Goal: Task Accomplishment & Management: Manage account settings

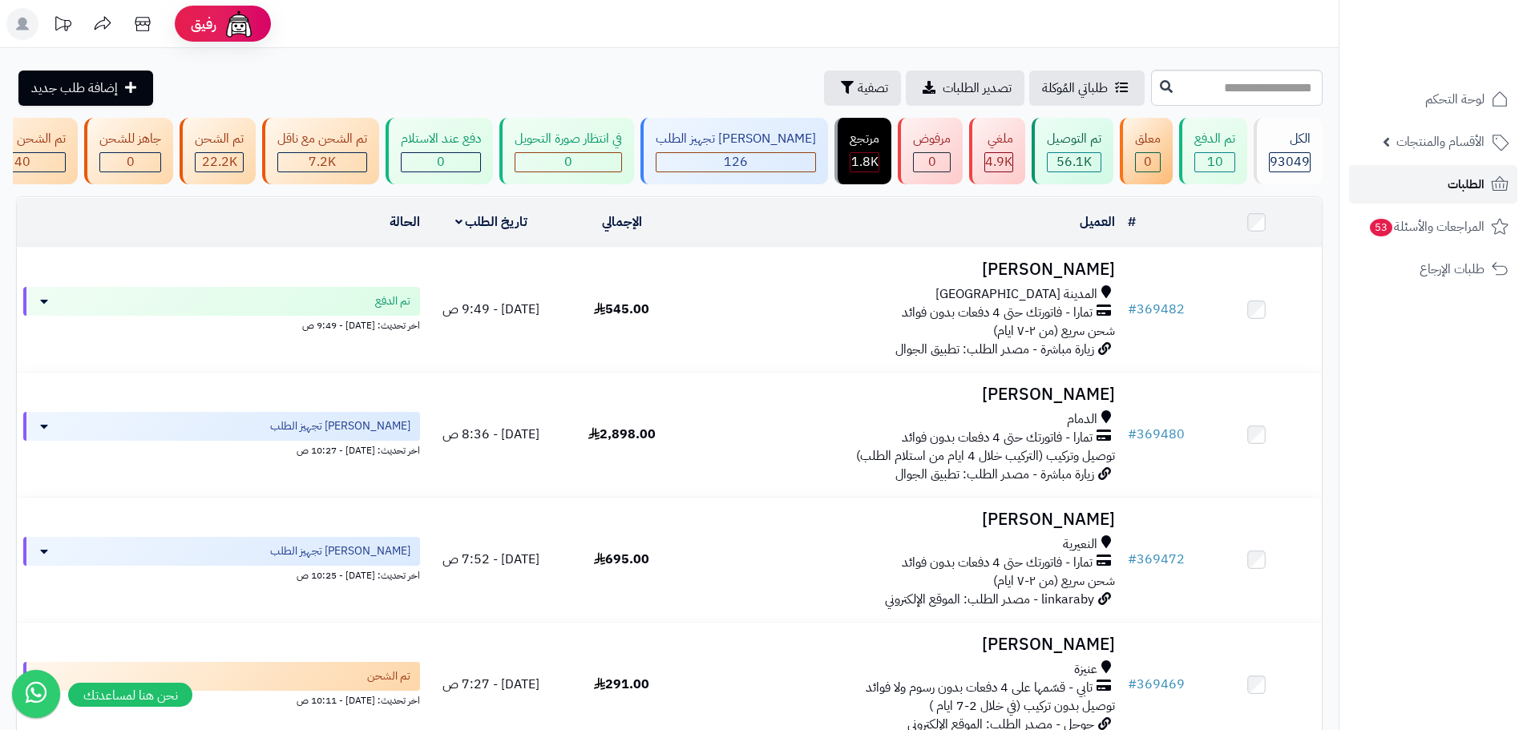
click at [1477, 185] on span "الطلبات" at bounding box center [1466, 184] width 37 height 22
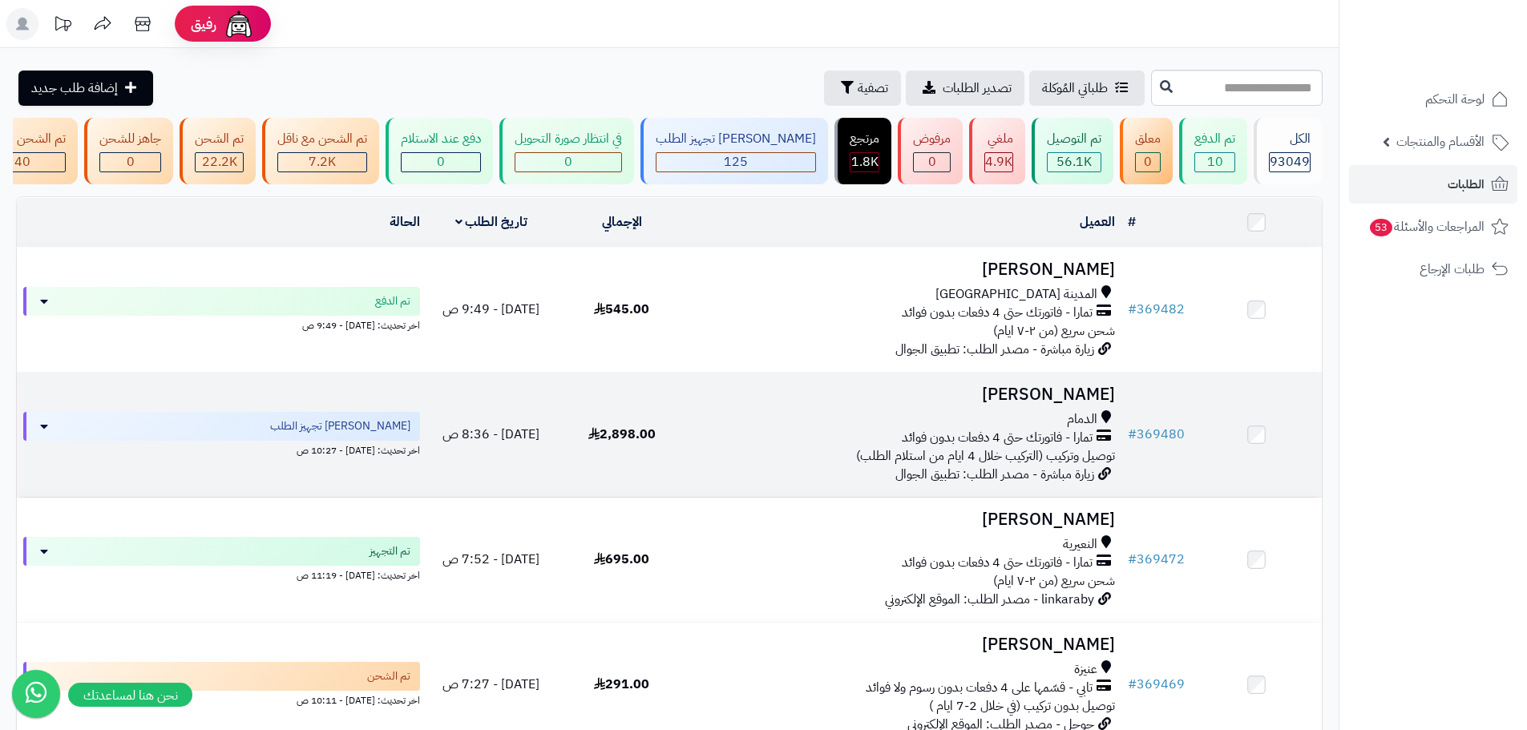
click at [902, 429] on div "الدمام" at bounding box center [904, 419] width 422 height 18
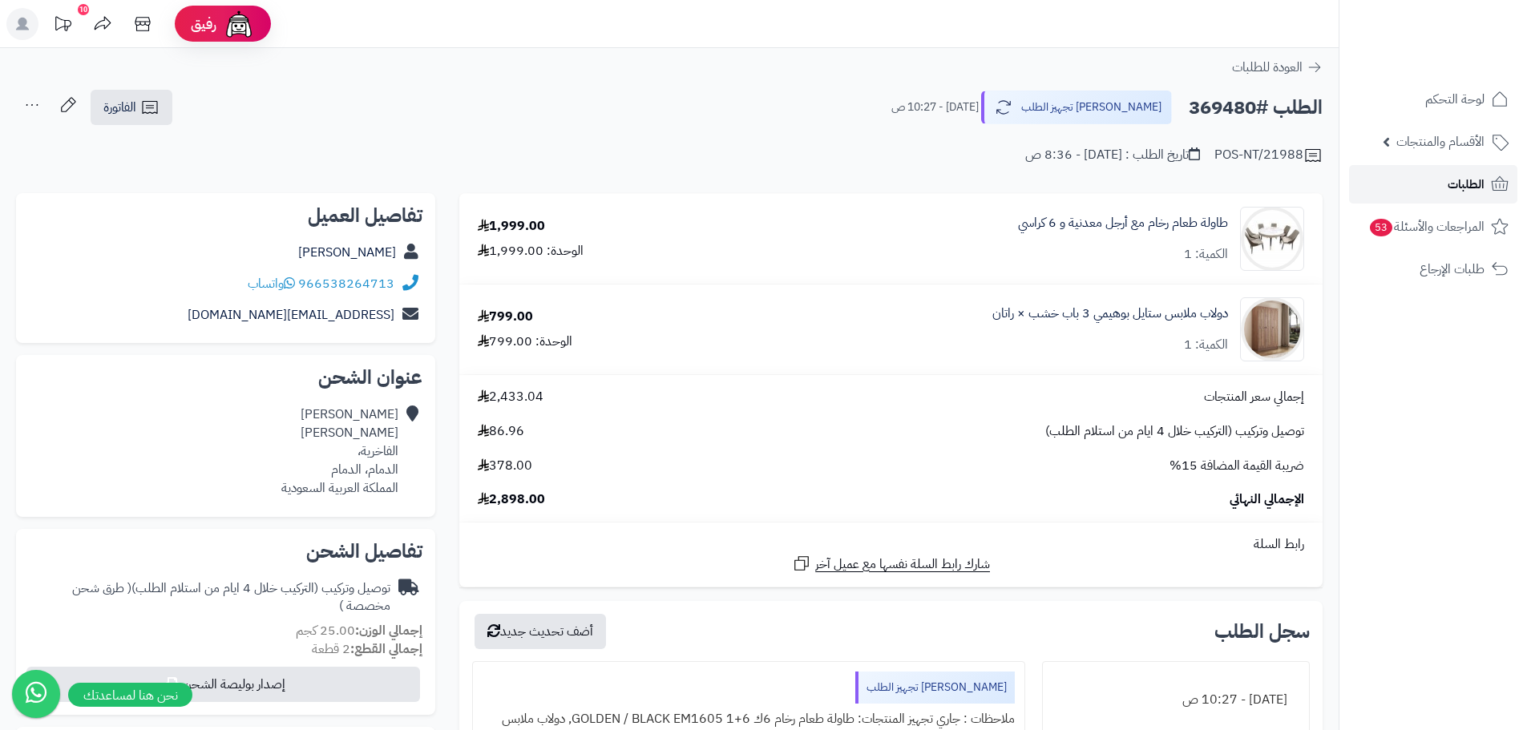
click at [1454, 182] on span "الطلبات" at bounding box center [1466, 184] width 37 height 22
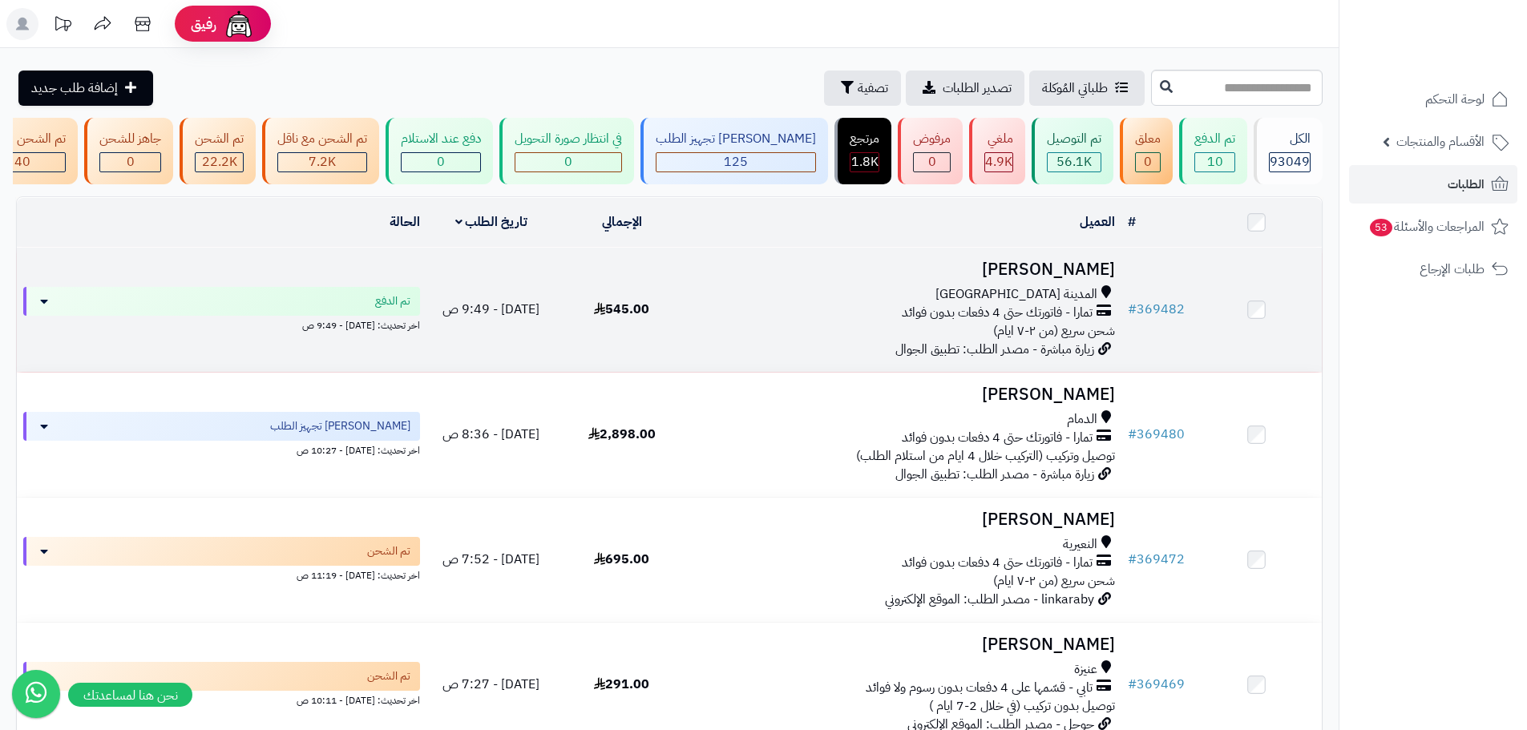
click at [595, 336] on td "545.00" at bounding box center [621, 310] width 131 height 124
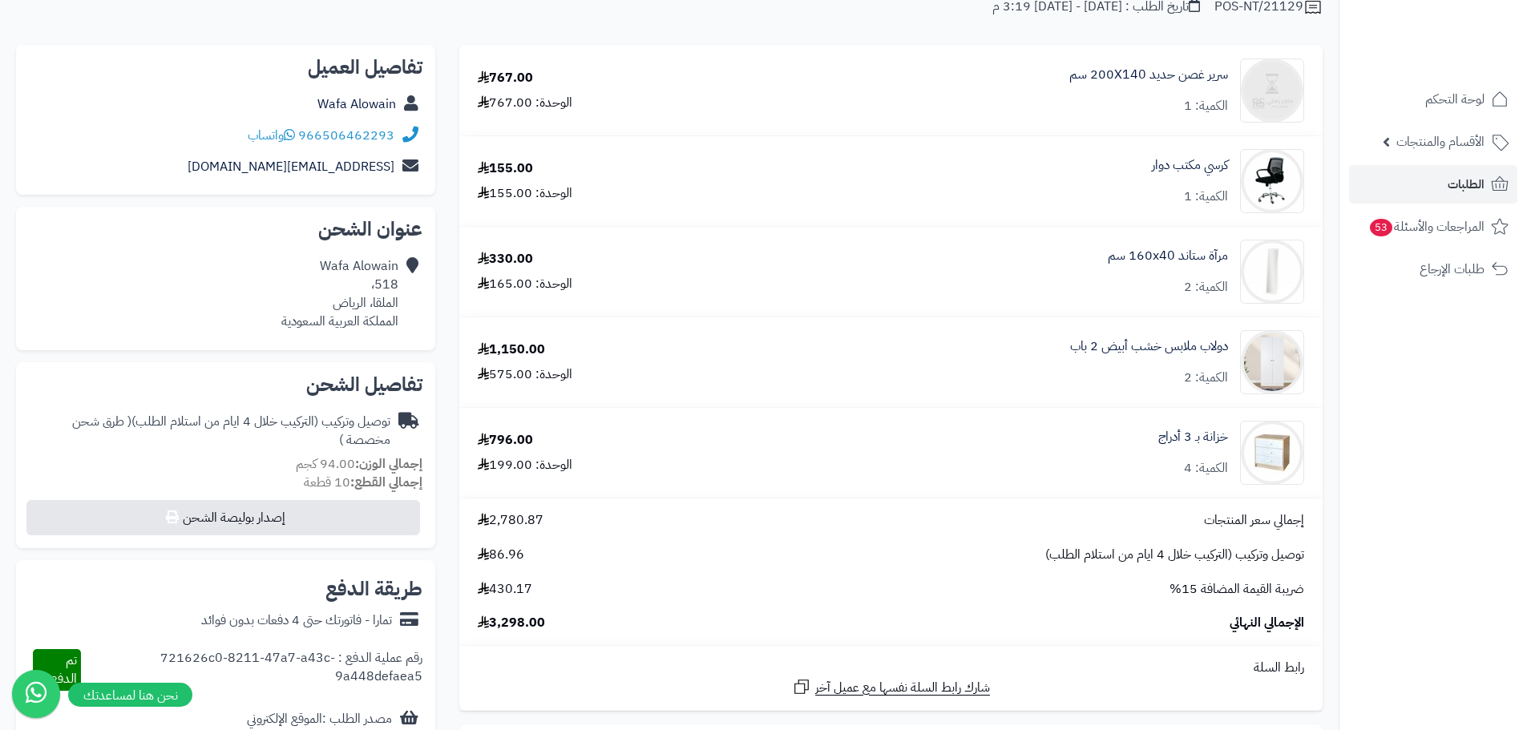
scroll to position [160, 0]
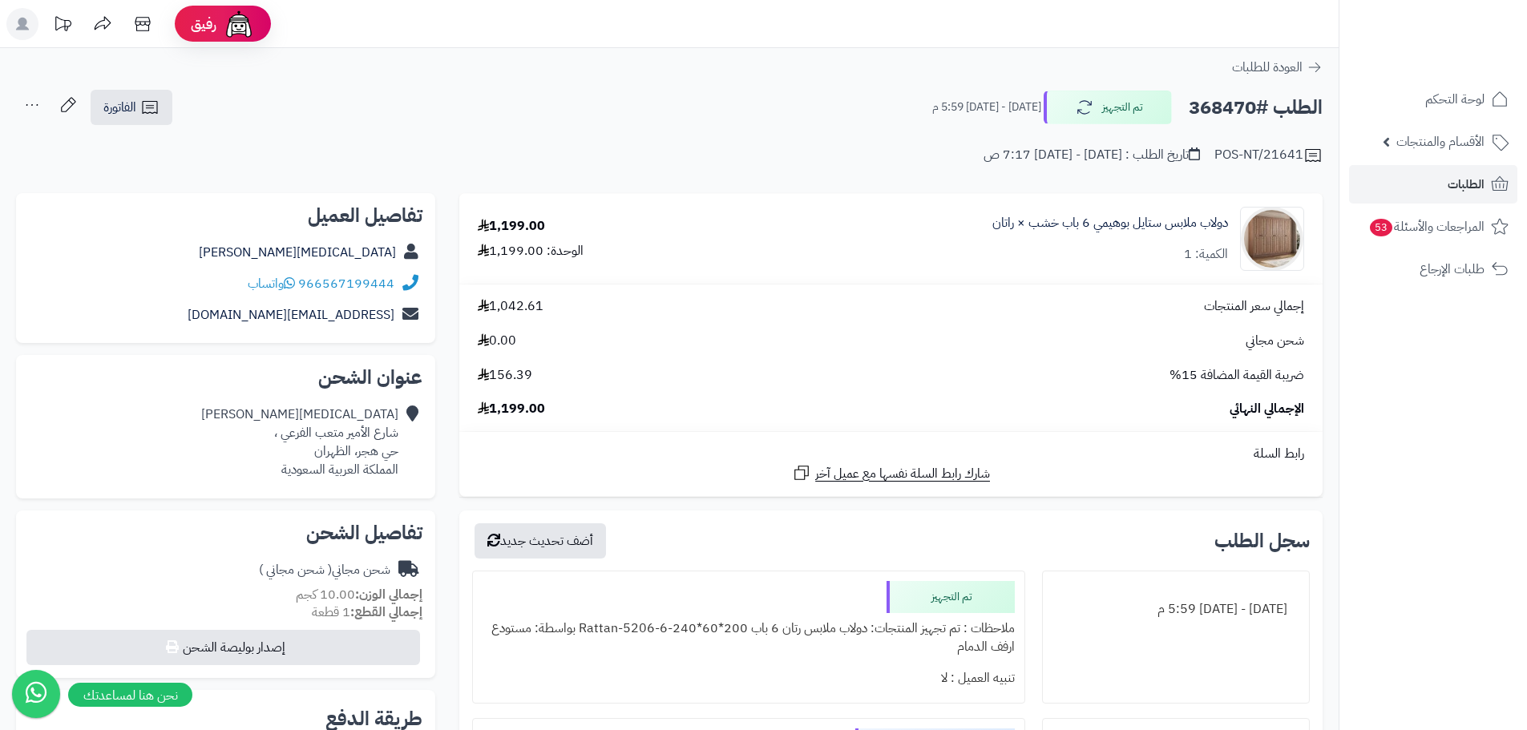
click at [1225, 115] on h2 "الطلب #368470" at bounding box center [1256, 107] width 134 height 33
copy h2 "368470"
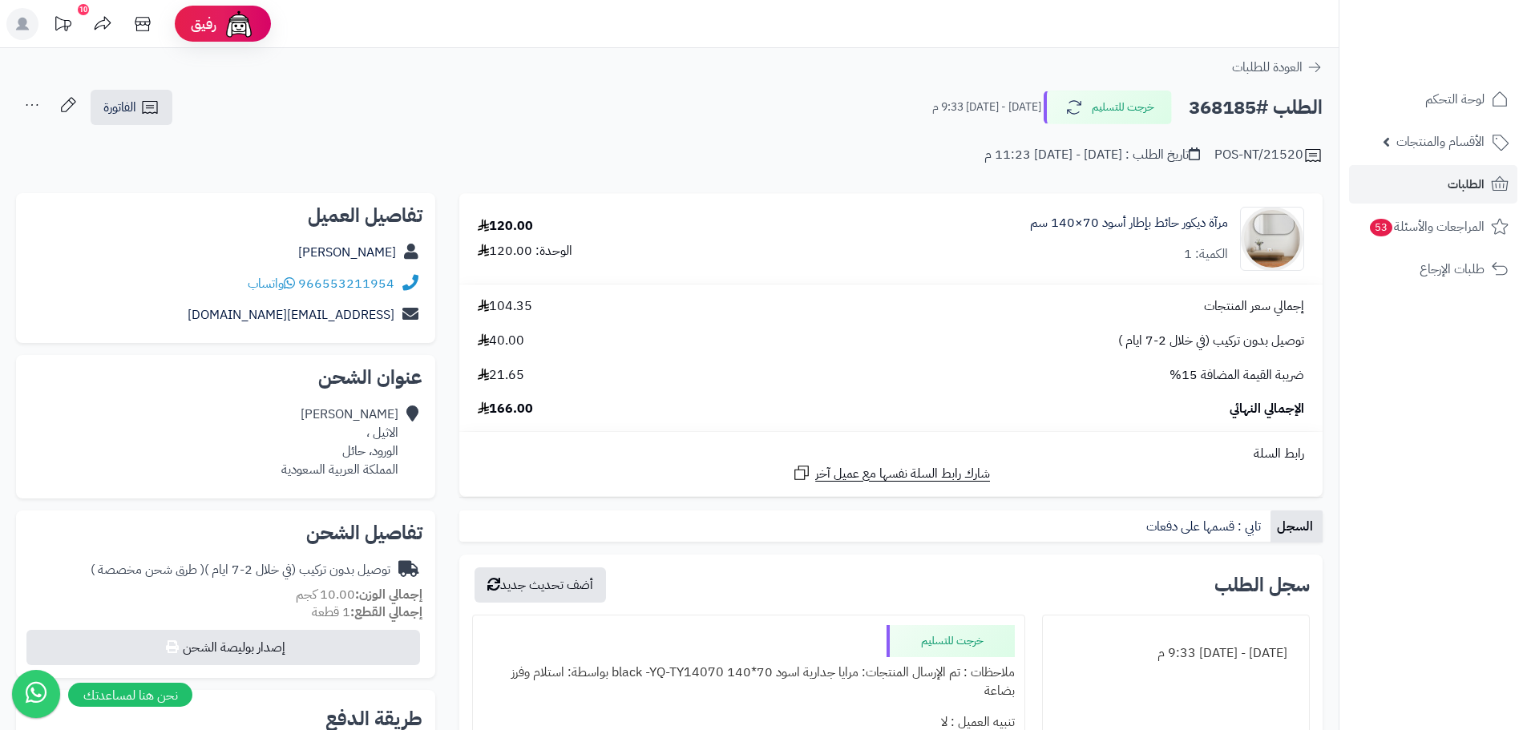
click at [1208, 111] on h2 "الطلب #368185" at bounding box center [1256, 107] width 134 height 33
copy h2 "368185"
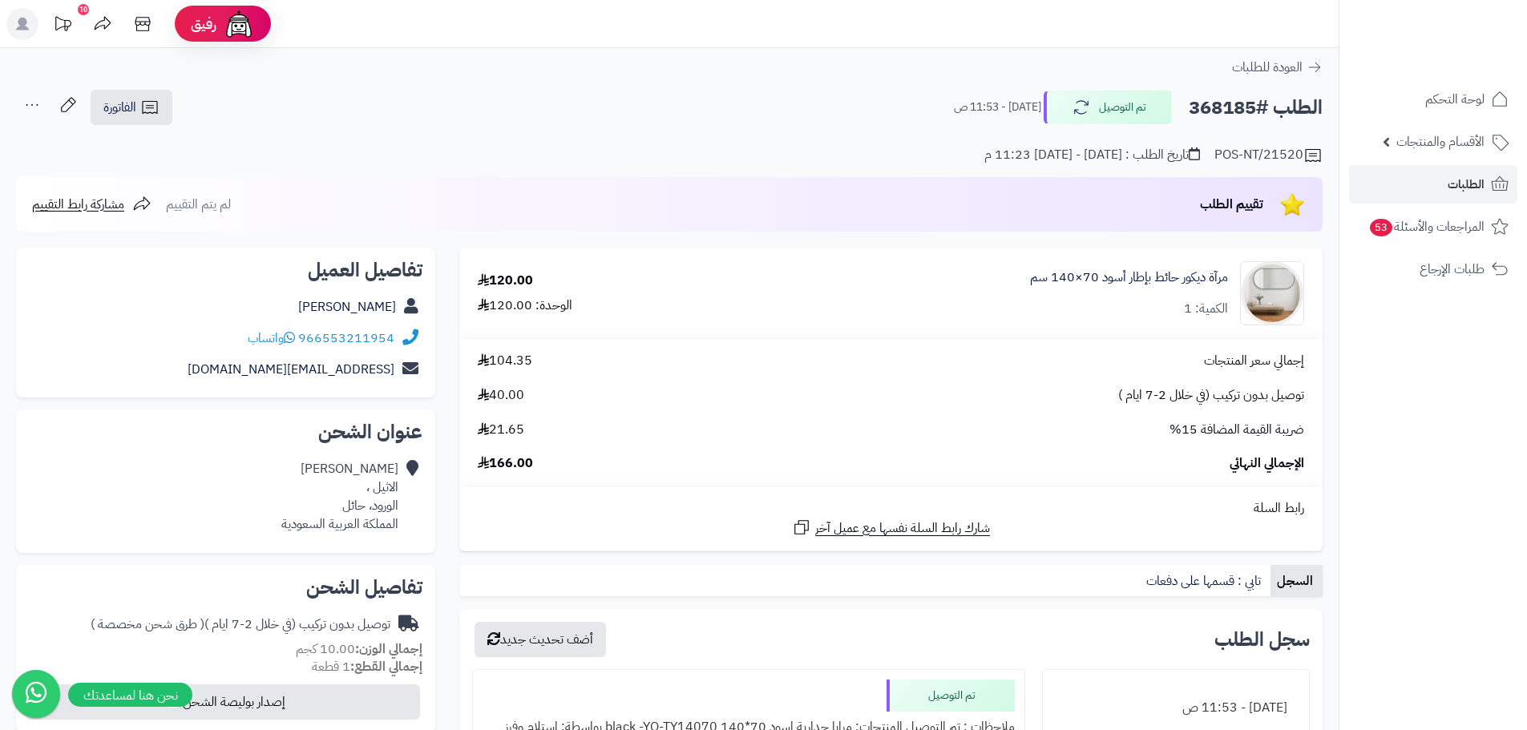
click at [1225, 108] on h2 "الطلب #368185" at bounding box center [1256, 107] width 134 height 33
copy h2 "368185"
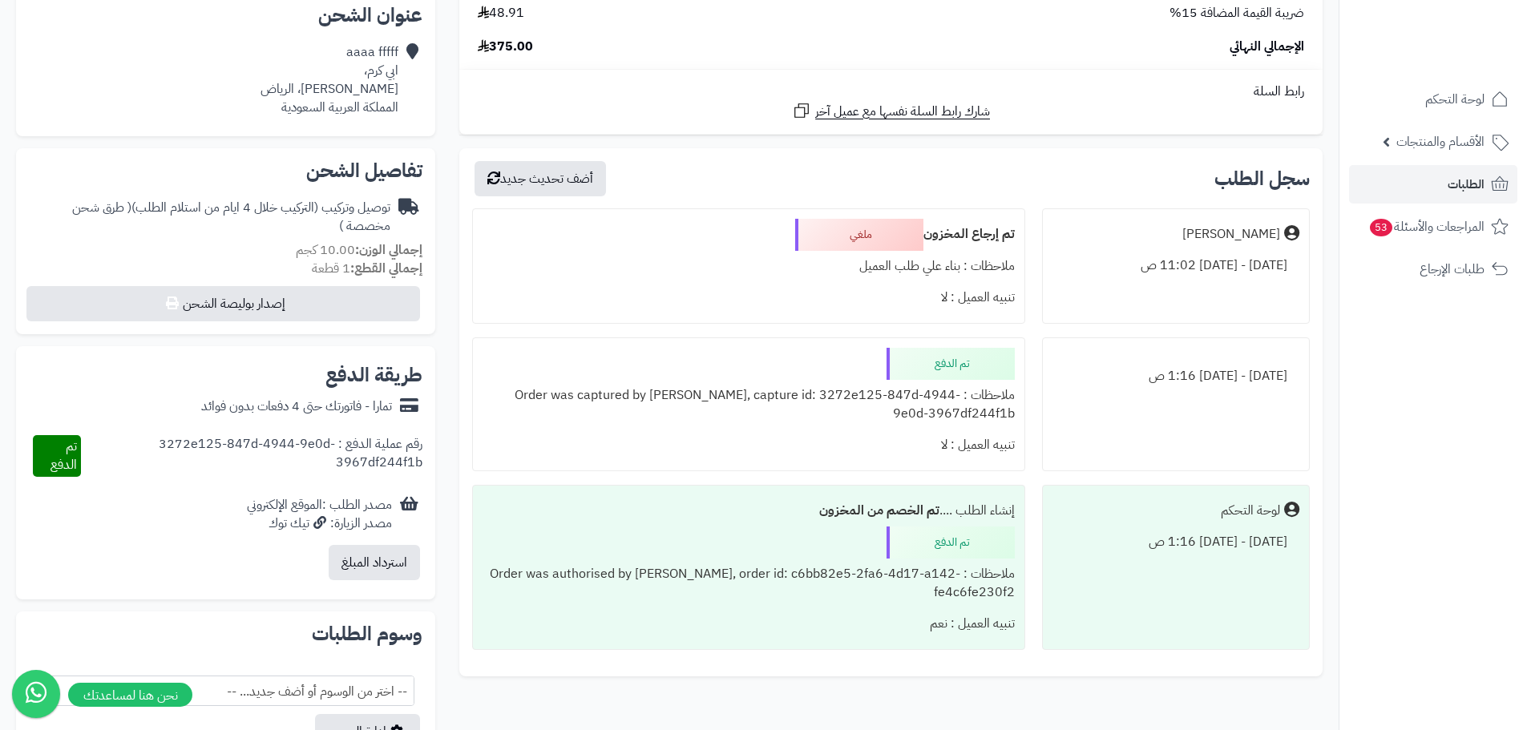
scroll to position [321, 0]
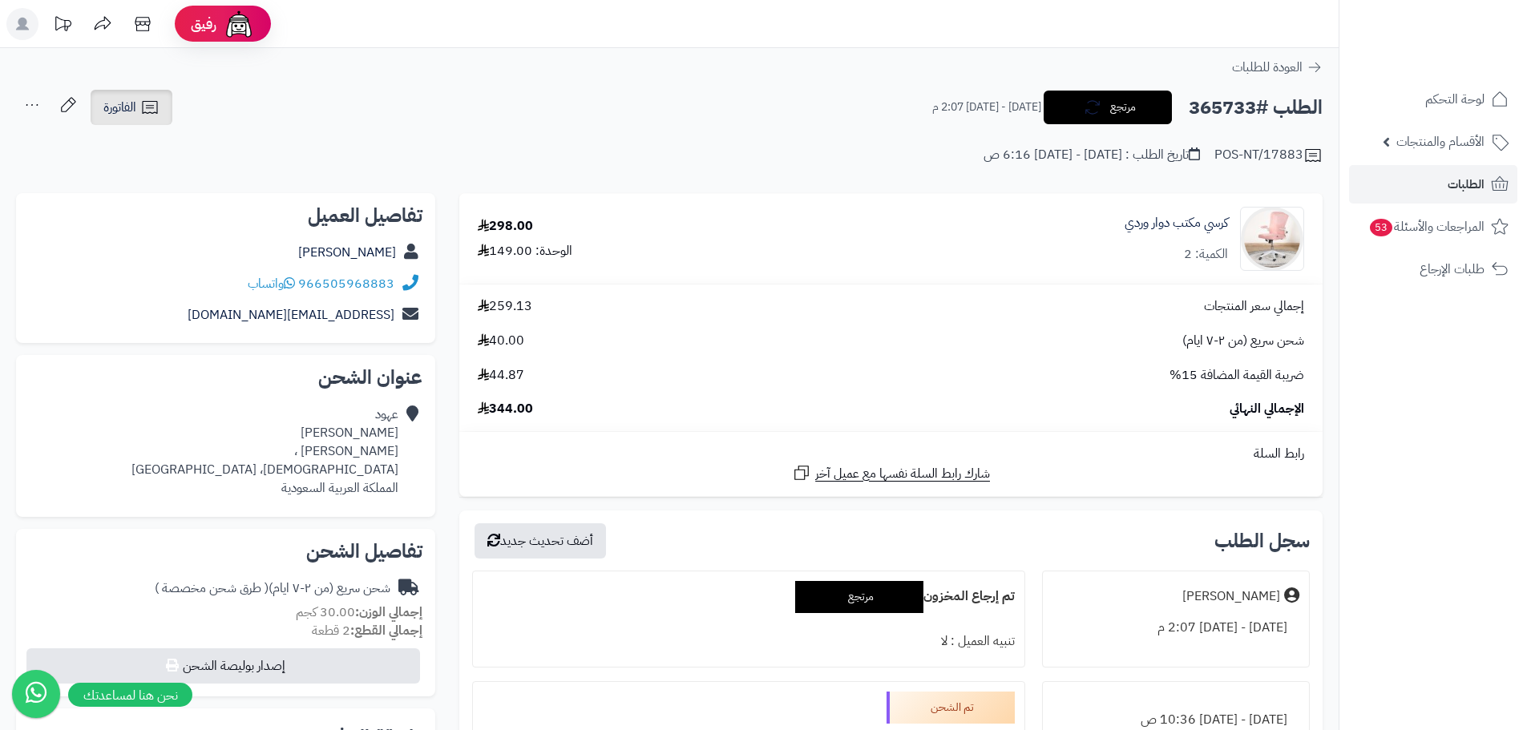
click at [131, 109] on span "الفاتورة" at bounding box center [119, 107] width 33 height 19
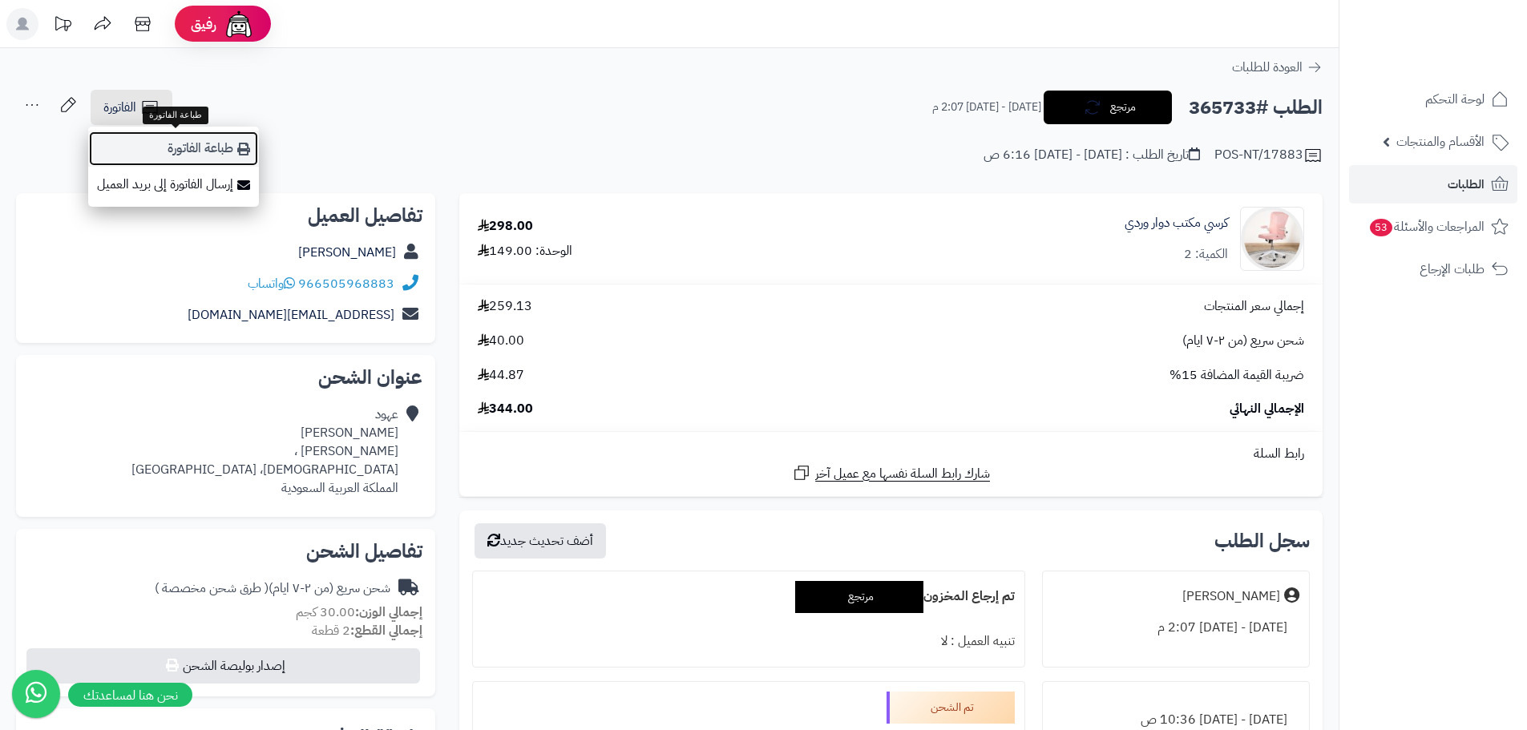
click at [193, 155] on link "طباعة الفاتورة" at bounding box center [173, 149] width 171 height 36
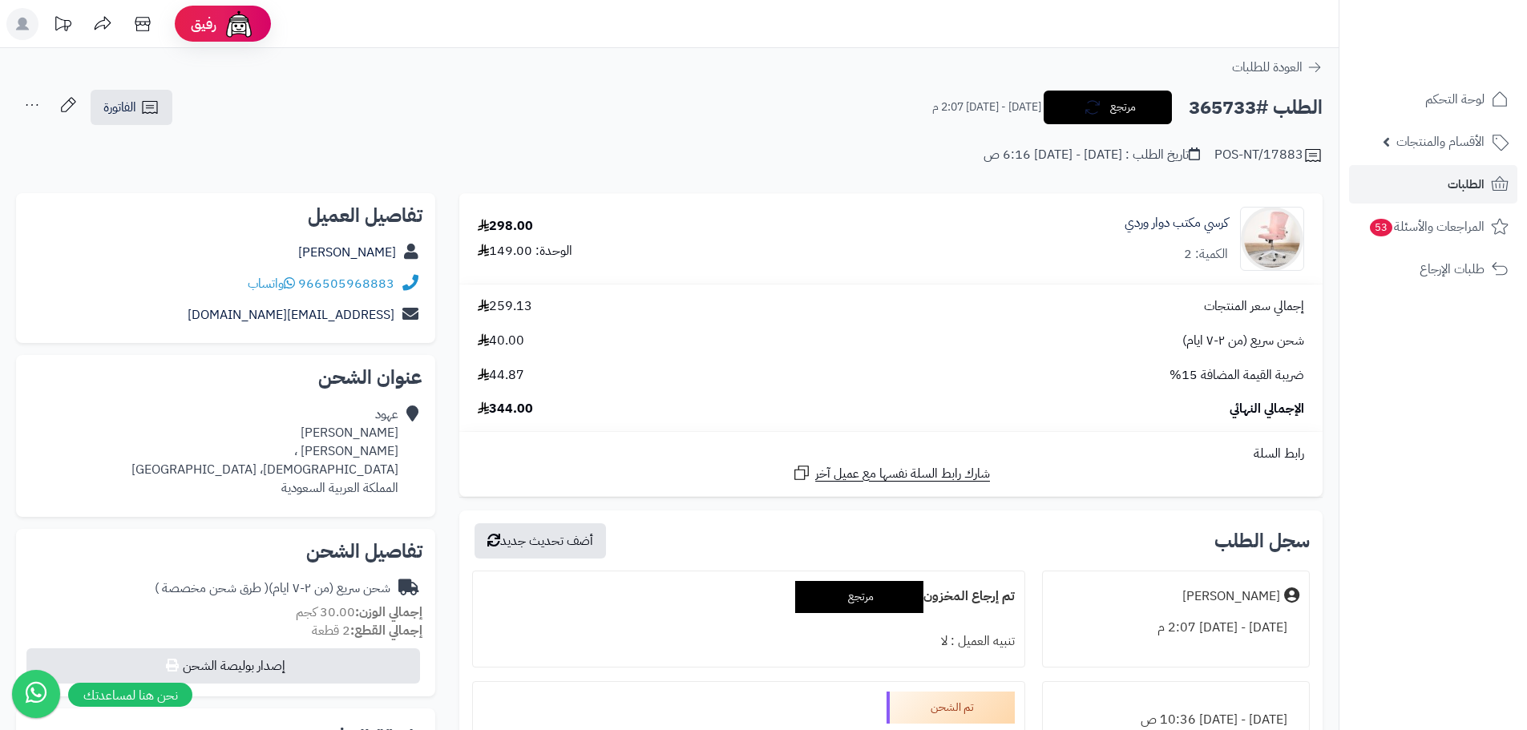
click at [1233, 121] on h2 "الطلب #365733" at bounding box center [1256, 107] width 134 height 33
copy h2 "365733"
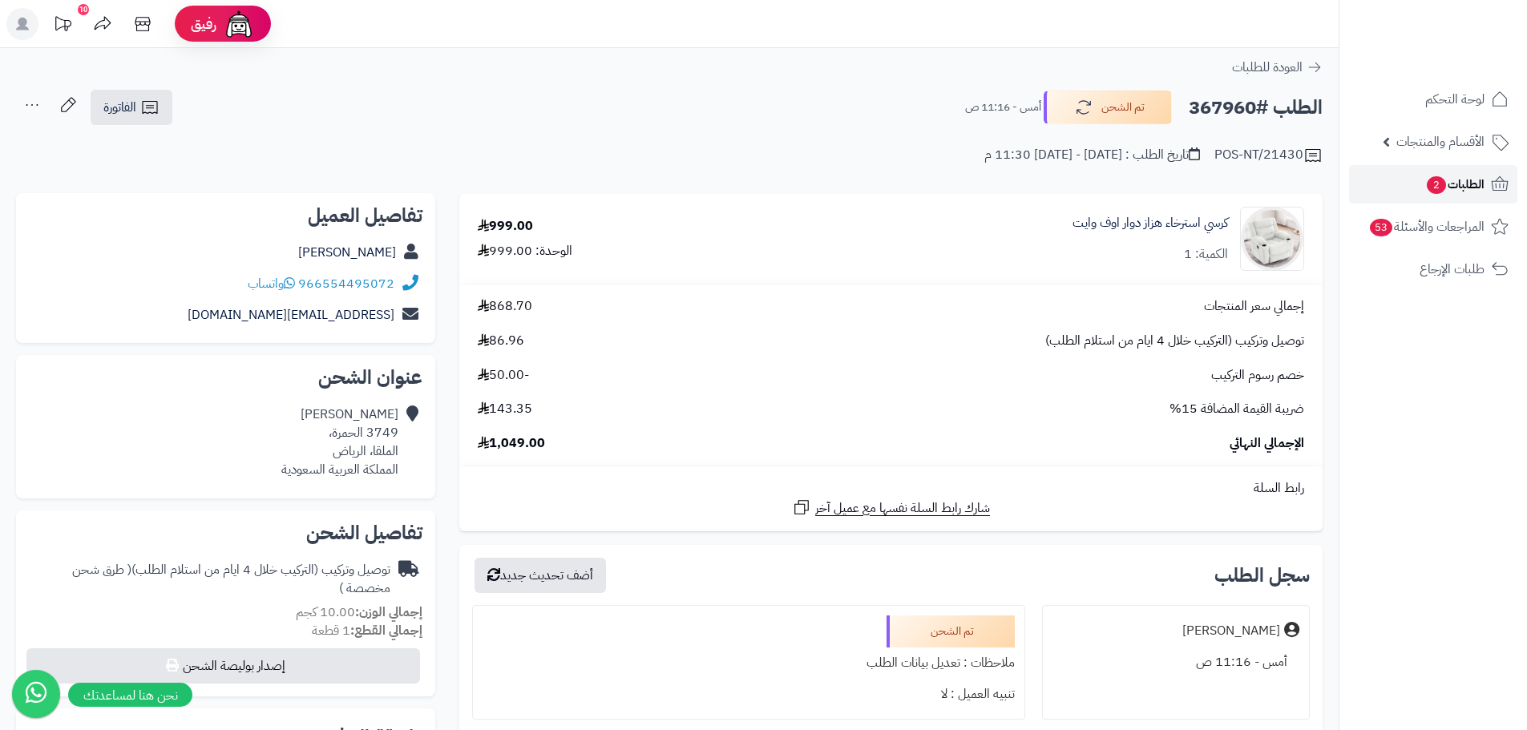
click at [1448, 180] on span "الطلبات 2" at bounding box center [1454, 184] width 59 height 22
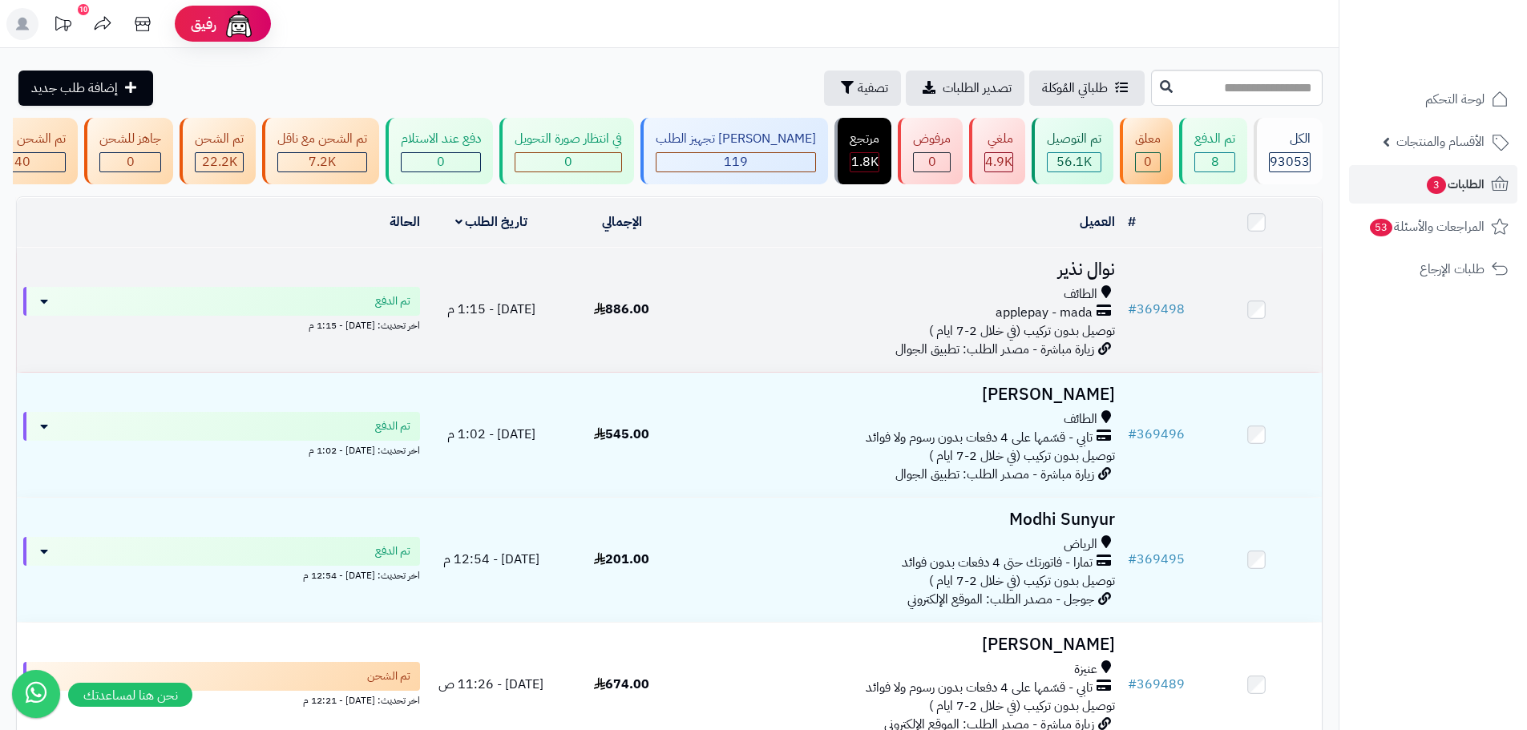
click at [579, 361] on td "886.00" at bounding box center [621, 310] width 131 height 124
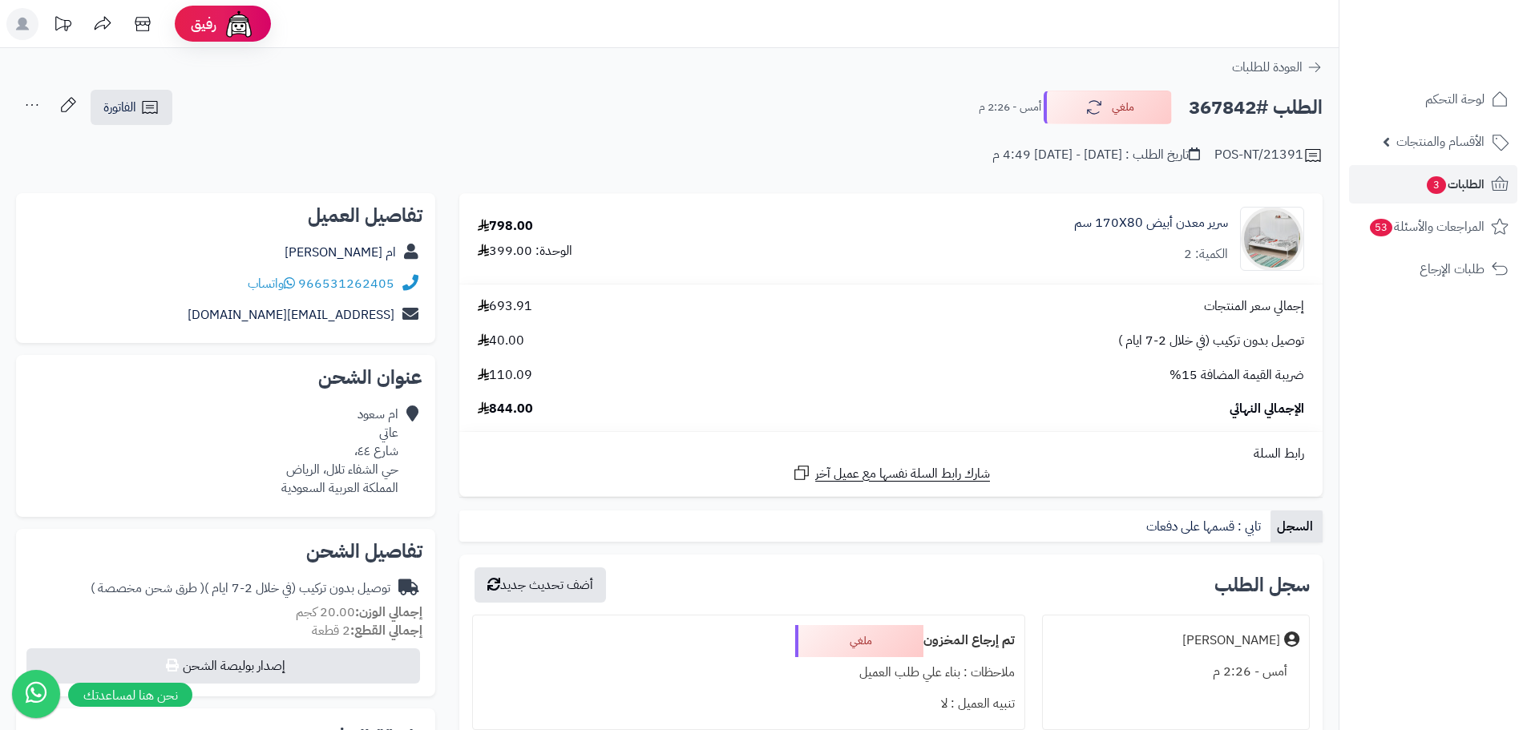
click at [1230, 103] on h2 "الطلب #367842" at bounding box center [1256, 107] width 134 height 33
copy h2 "367842"
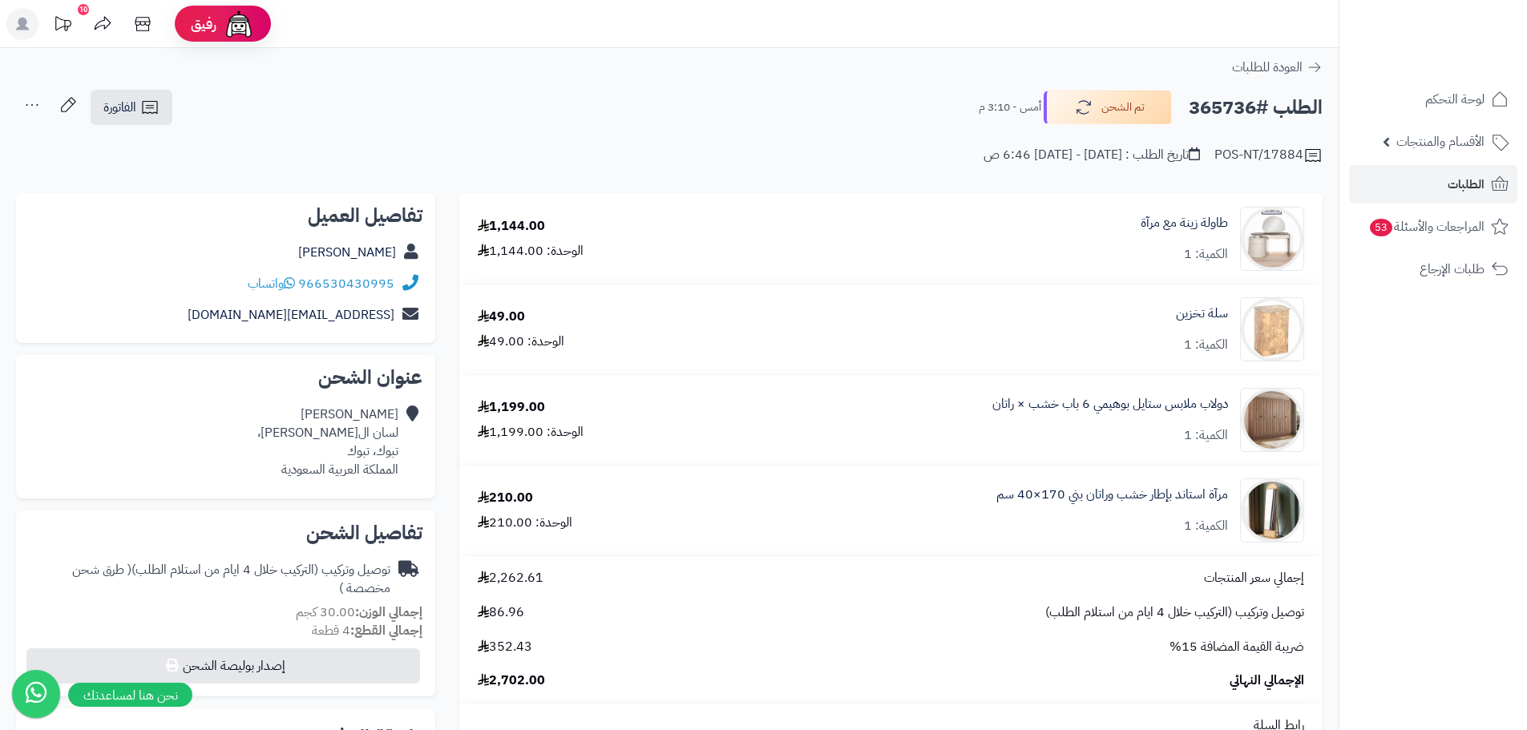
click at [1231, 104] on h2 "الطلب #365736" at bounding box center [1256, 107] width 134 height 33
copy h2 "365736"
